Goal: Task Accomplishment & Management: Use online tool/utility

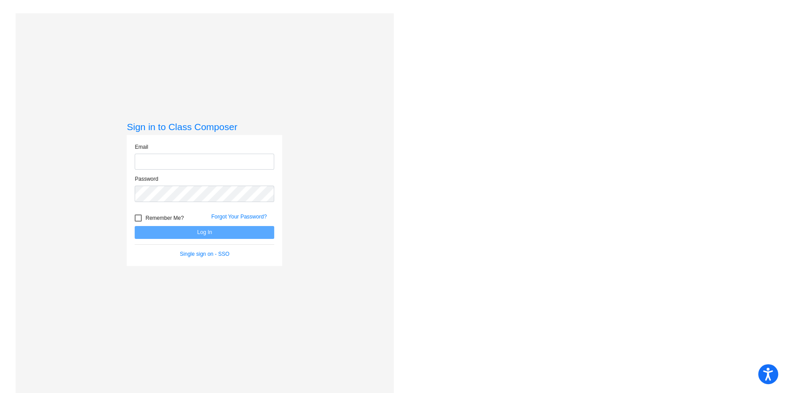
type input "[EMAIL_ADDRESS][DOMAIN_NAME]"
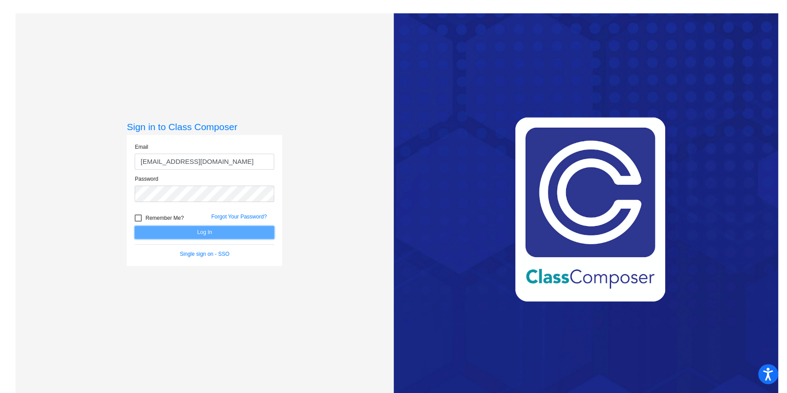
click at [204, 231] on button "Log In" at bounding box center [205, 232] width 140 height 13
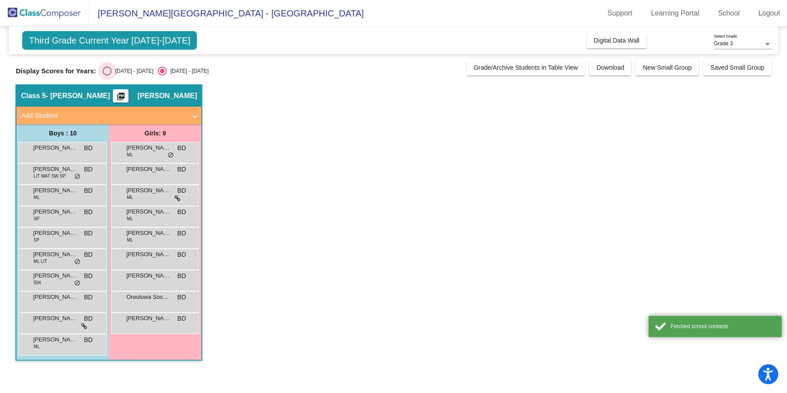
click at [110, 74] on label "[DATE] - [DATE]" at bounding box center [128, 71] width 51 height 9
click at [107, 76] on input "[DATE] - [DATE]" at bounding box center [107, 76] width 0 height 0
radio input "true"
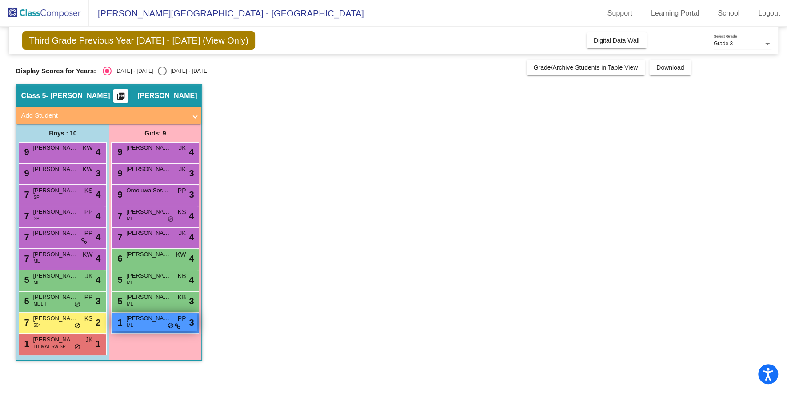
click at [155, 325] on div "1 [PERSON_NAME] ML PP lock do_not_disturb_alt 3" at bounding box center [154, 322] width 85 height 18
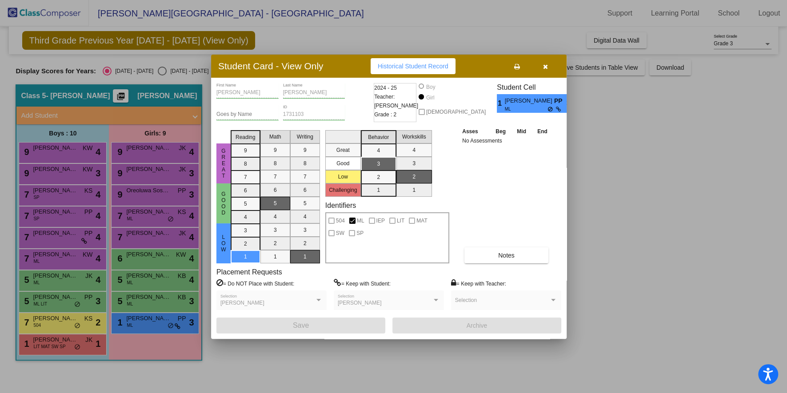
click at [546, 72] on button "button" at bounding box center [545, 66] width 28 height 16
